Goal: Find specific page/section: Find specific page/section

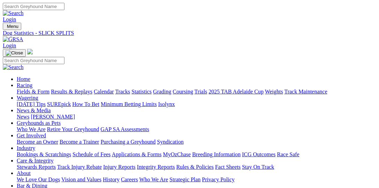
click at [25, 88] on link "Fields & Form" at bounding box center [33, 91] width 33 height 6
select select "VIC"
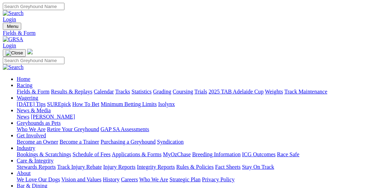
type input "Sunday, 7 Sep 2025"
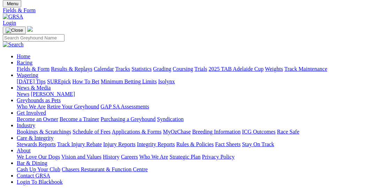
scroll to position [35, 0]
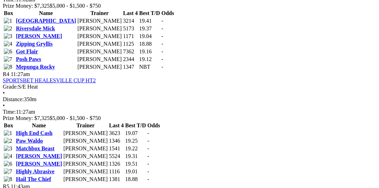
scroll to position [680, 0]
